Goal: Check status: Check status

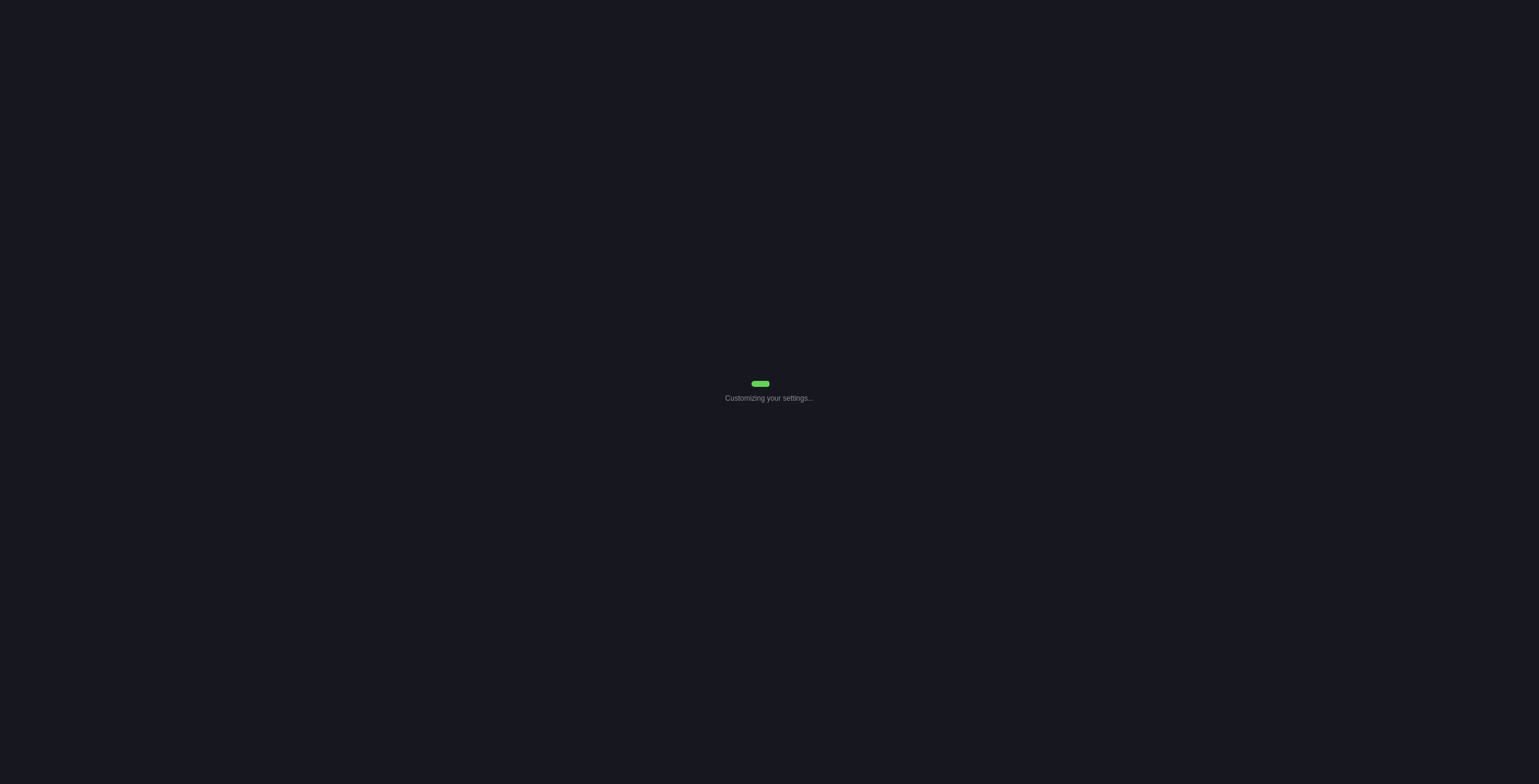
select select "7"
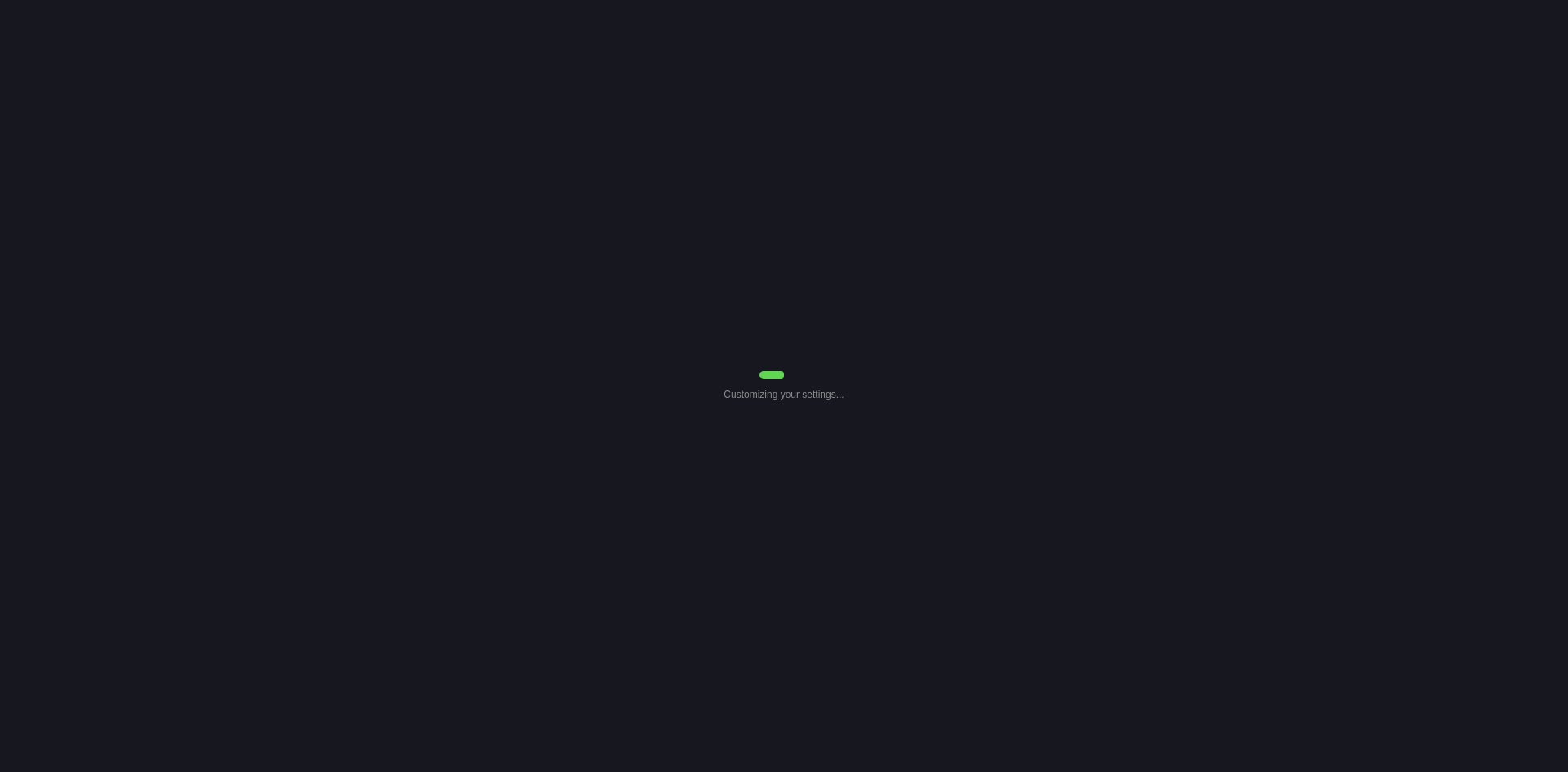
select select "7"
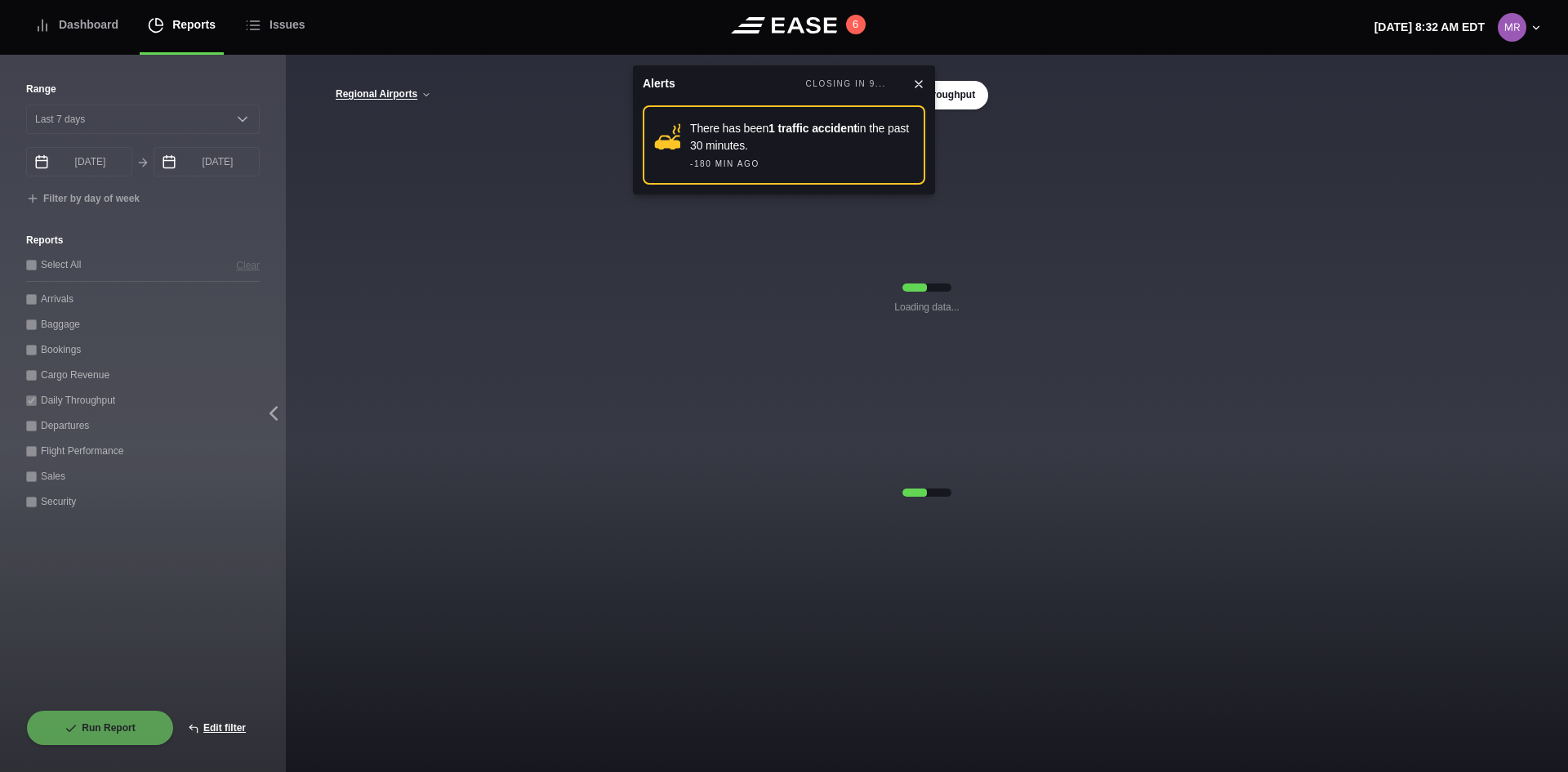
click at [924, 87] on icon at bounding box center [918, 84] width 13 height 13
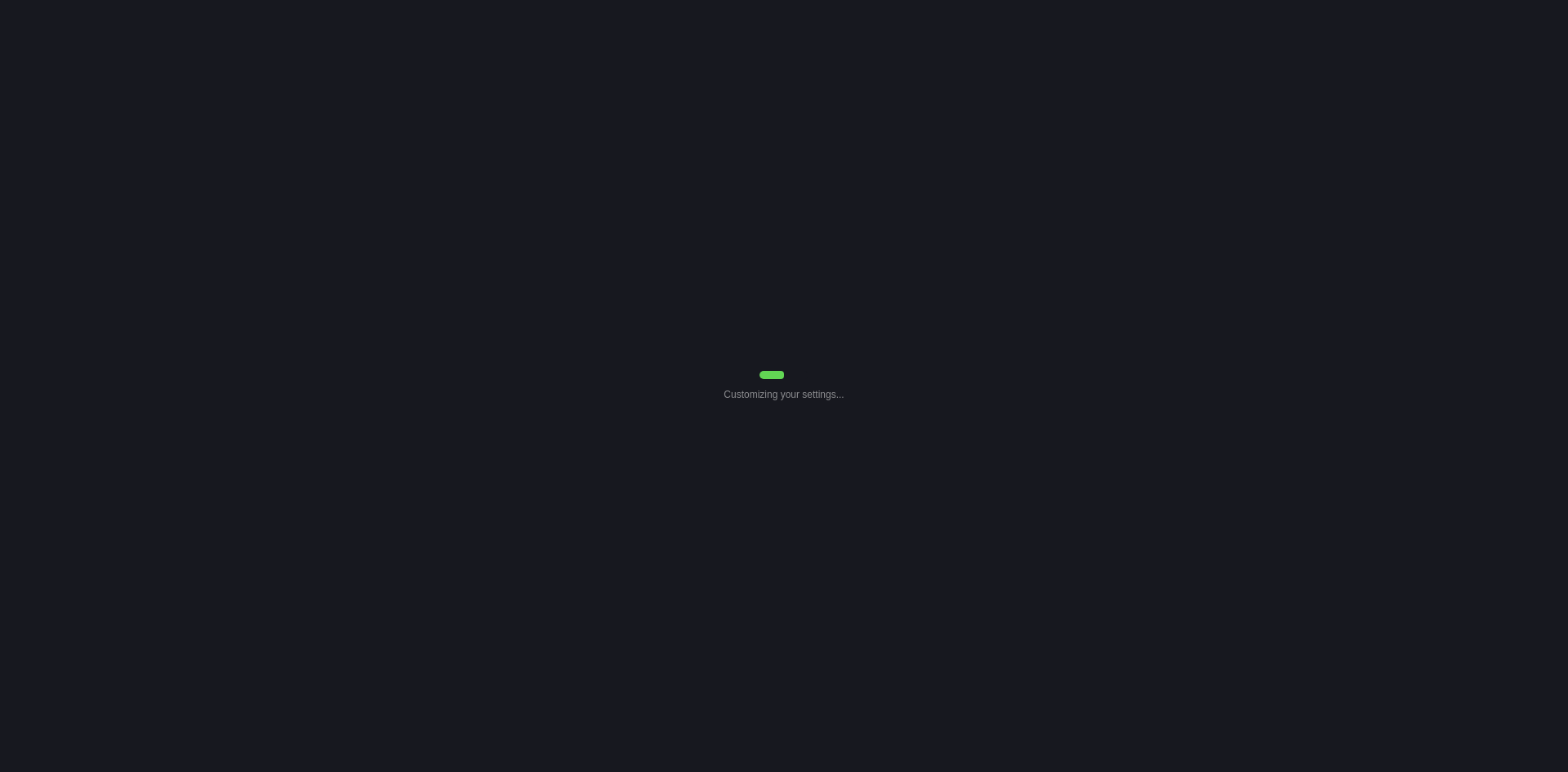
select select "7"
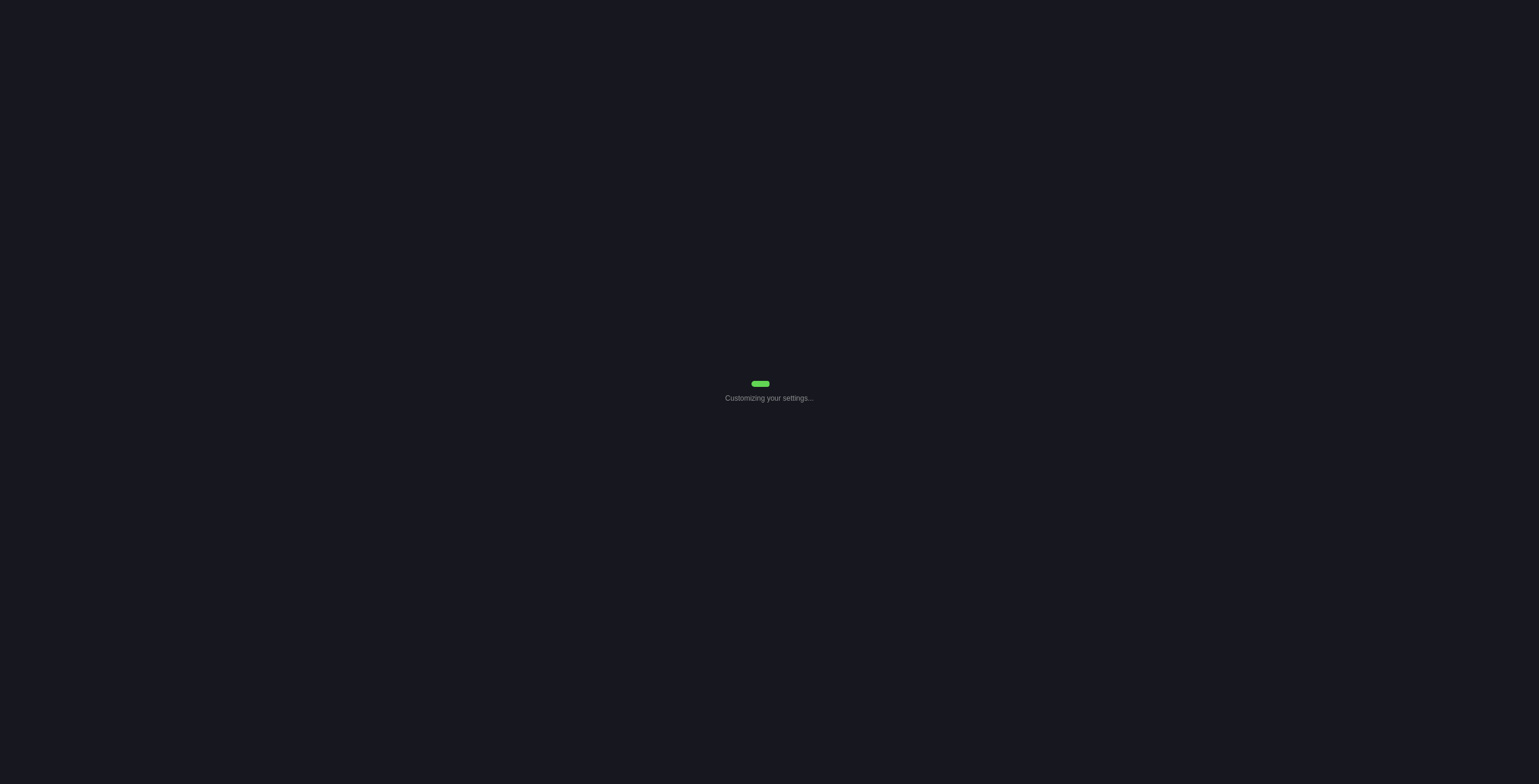
select select "7"
